Goal: Find specific page/section: Find specific page/section

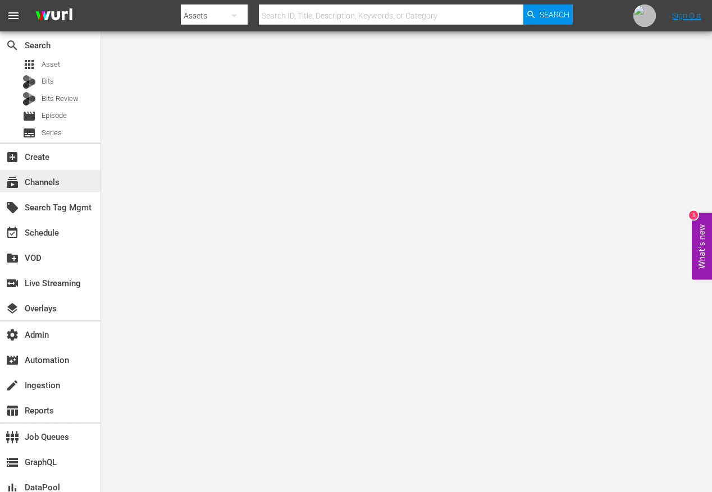
click at [57, 183] on div "subscriptions Channels" at bounding box center [31, 181] width 63 height 10
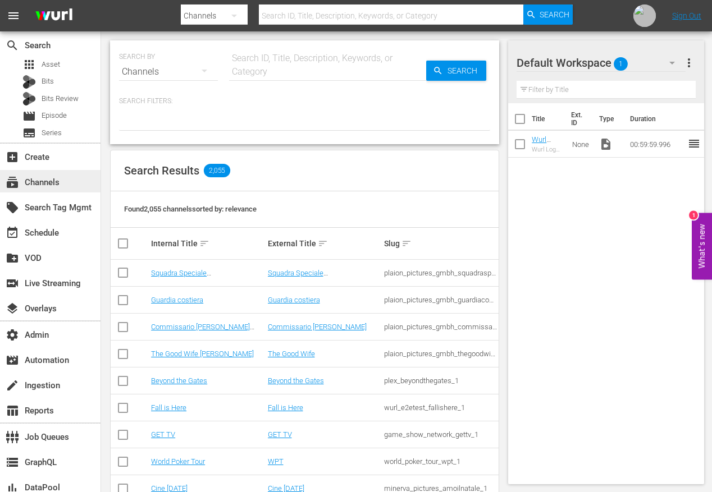
click at [48, 179] on div "subscriptions Channels" at bounding box center [31, 181] width 63 height 10
click at [289, 70] on input "text" at bounding box center [327, 71] width 197 height 27
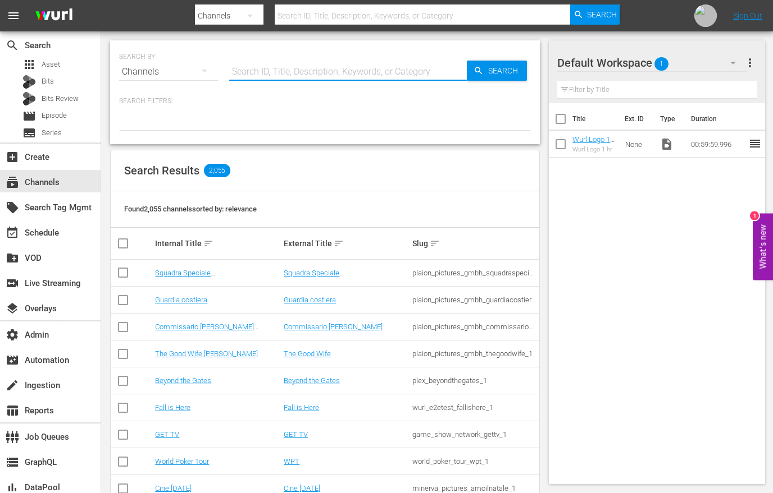
click at [330, 76] on input "text" at bounding box center [347, 71] width 237 height 27
type input "Sony One Cinema"
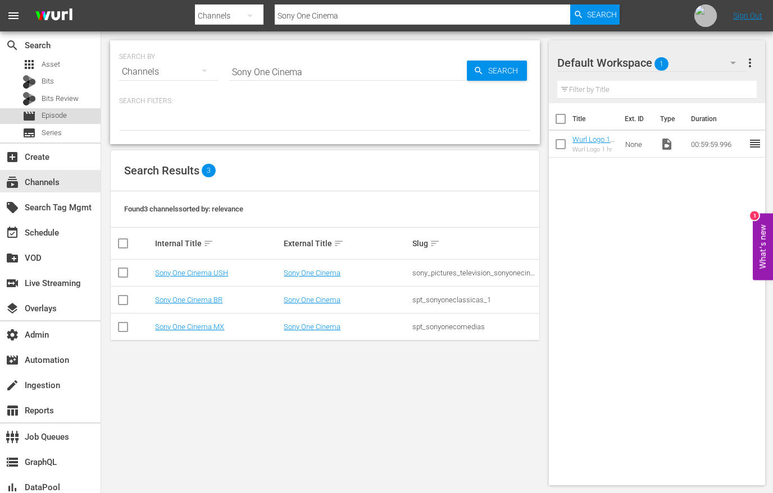
click at [69, 115] on div "movie Episode" at bounding box center [50, 116] width 100 height 16
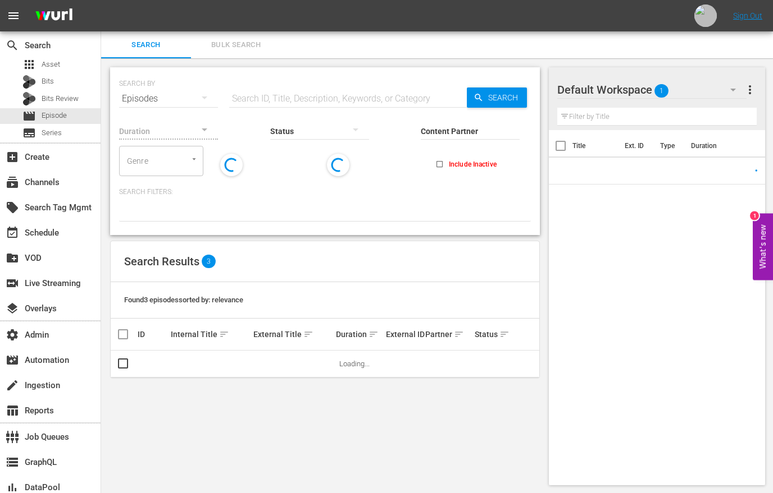
click at [310, 86] on input "text" at bounding box center [347, 98] width 237 height 27
type input "N"
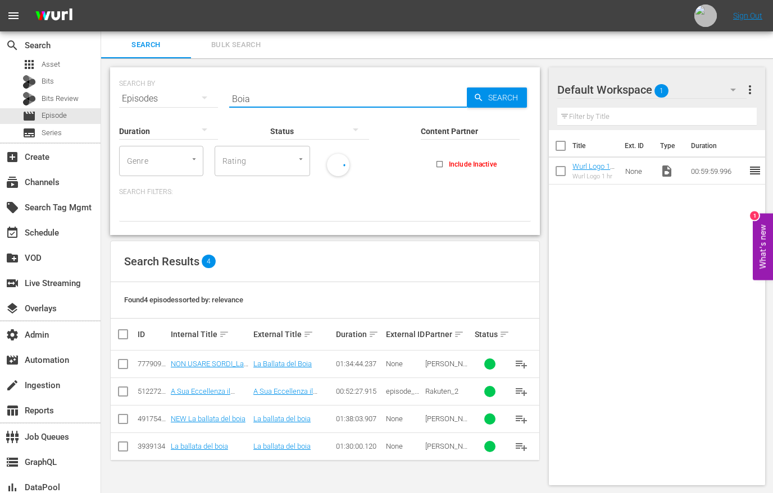
type input "Boia"
